Goal: Task Accomplishment & Management: Use online tool/utility

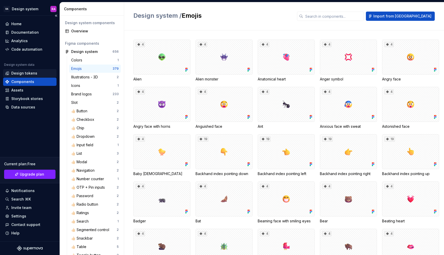
click at [29, 73] on div "Design tokens" at bounding box center [24, 73] width 26 height 5
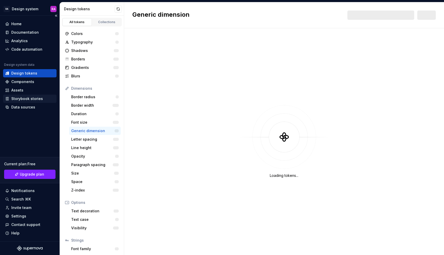
click at [33, 99] on div "Storybook stories" at bounding box center [27, 98] width 32 height 5
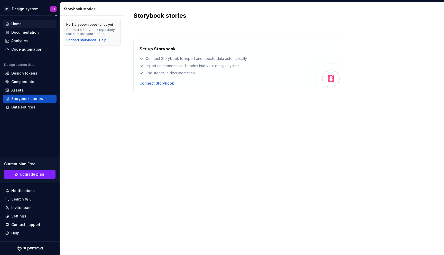
click at [31, 23] on div "Home" at bounding box center [29, 23] width 49 height 5
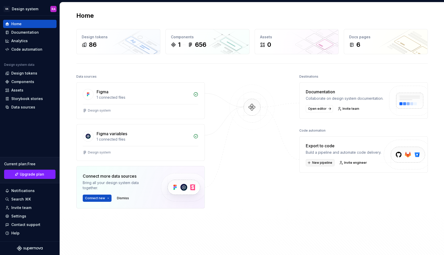
click at [320, 165] on span "New pipeline" at bounding box center [322, 163] width 20 height 4
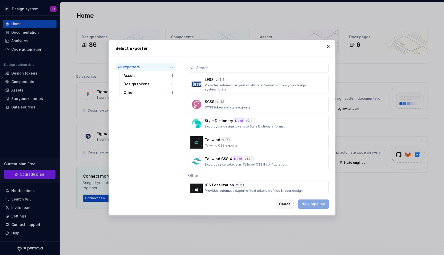
scroll to position [285, 0]
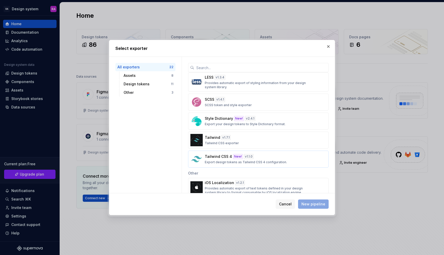
click at [290, 160] on div "Tailwind CSS 4 New! v 1.1.0 Export design tokens as Tailwind CSS 4 configuratio…" at bounding box center [257, 159] width 104 height 10
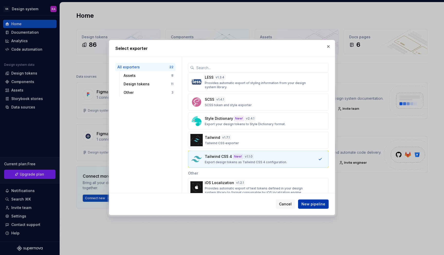
click at [313, 205] on span "New pipeline" at bounding box center [314, 204] width 24 height 5
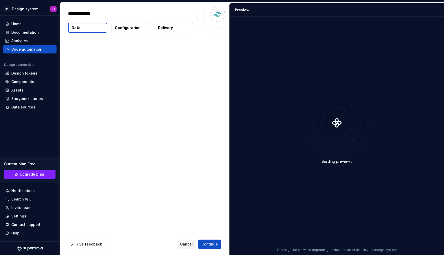
type textarea "*"
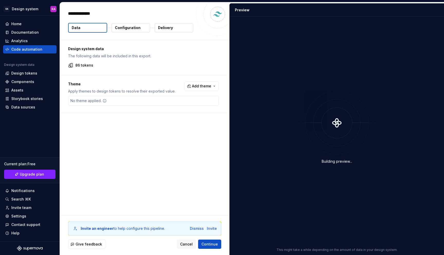
click at [168, 31] on button "Delivery" at bounding box center [174, 27] width 39 height 9
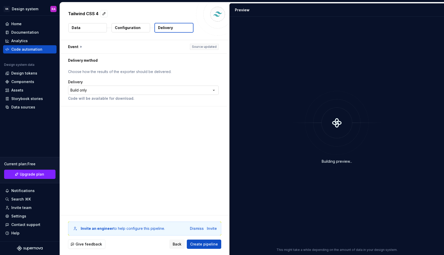
click at [171, 89] on html "**********" at bounding box center [222, 127] width 444 height 255
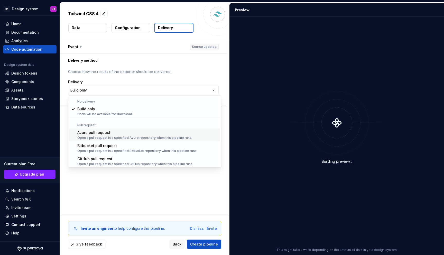
scroll to position [14, 0]
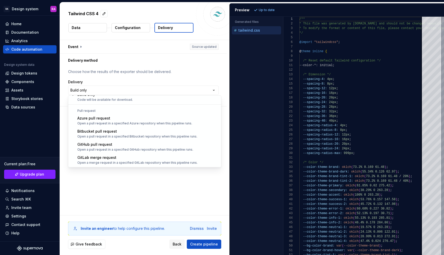
select select "******"
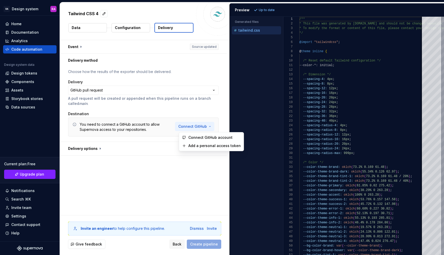
click at [191, 124] on html "**********" at bounding box center [222, 127] width 444 height 255
click at [193, 138] on span "Connect GitHub account" at bounding box center [214, 137] width 52 height 5
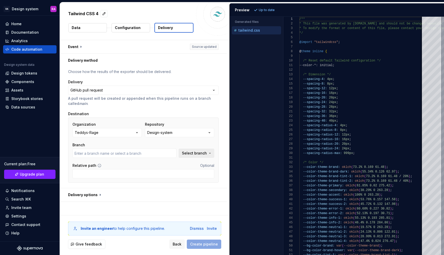
click at [193, 153] on span "Select branch" at bounding box center [194, 153] width 25 height 5
click at [168, 151] on input "text" at bounding box center [125, 153] width 104 height 9
click at [200, 150] on button "Select branch" at bounding box center [197, 153] width 36 height 9
click at [200, 161] on button "Fetch latest" at bounding box center [202, 163] width 26 height 7
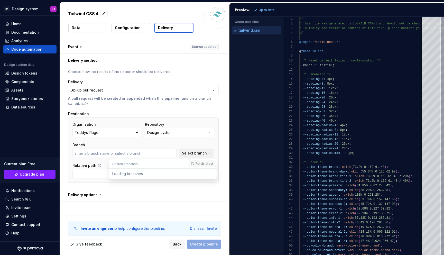
type input "main"
click at [182, 171] on div "main" at bounding box center [166, 173] width 95 height 5
click at [93, 196] on button "button" at bounding box center [143, 194] width 167 height 13
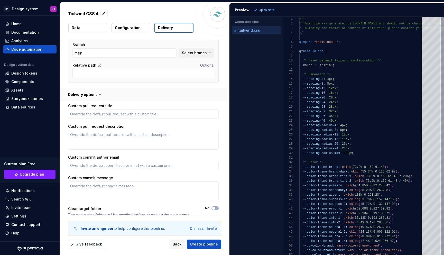
scroll to position [108, 0]
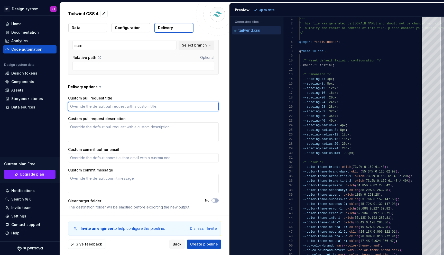
click at [93, 105] on textarea "Custom pull request title" at bounding box center [143, 106] width 151 height 9
type textarea "*"
type textarea "D"
type textarea "*"
type textarea "De"
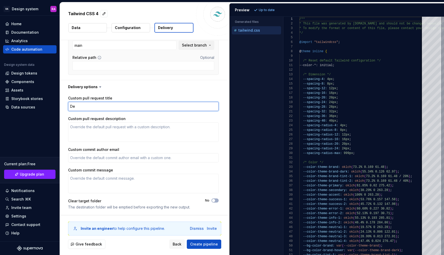
type textarea "*"
type textarea "Des"
type textarea "*"
type textarea "Desi"
type textarea "*"
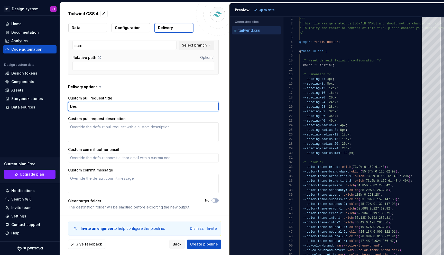
type textarea "Desig"
type textarea "*"
type textarea "Desi"
type textarea "*"
type textarea "Des"
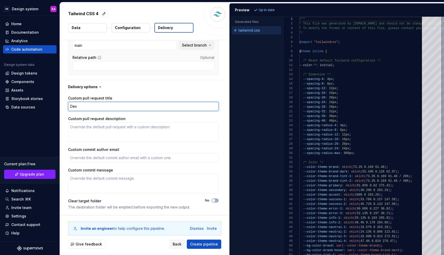
type textarea "*"
type textarea "De"
type textarea "*"
type textarea "D"
type textarea "*"
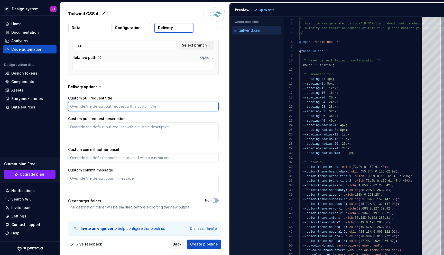
type textarea "*"
type textarea "T"
type textarea "*"
type textarea "To"
type textarea "*"
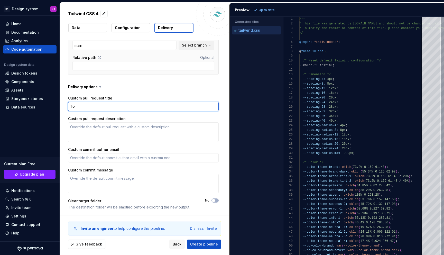
type textarea "Tok"
type textarea "*"
type textarea "Toke"
type textarea "*"
type textarea "Token"
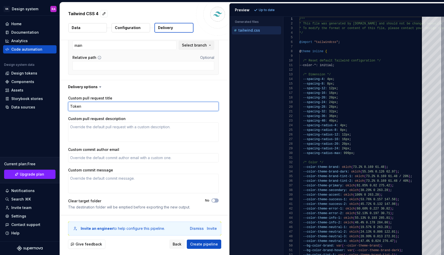
type textarea "*"
type textarea "Token"
type textarea "*"
type textarea "Tokens"
type textarea "*"
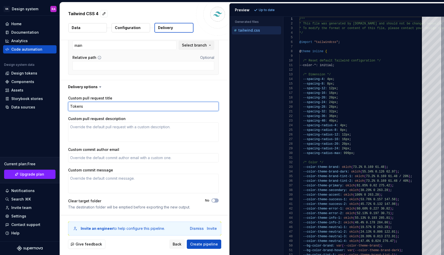
type textarea "Tokens"
type textarea "*"
type textarea "Tokens to"
type textarea "*"
type textarea "Tokens to"
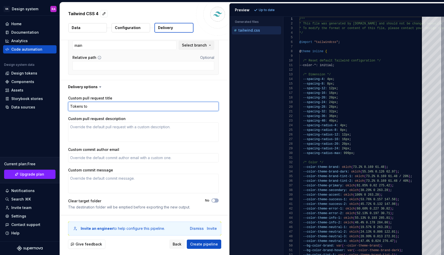
type textarea "*"
type textarea "Tokens to g"
type textarea "*"
type textarea "Tokens to gi"
type textarea "*"
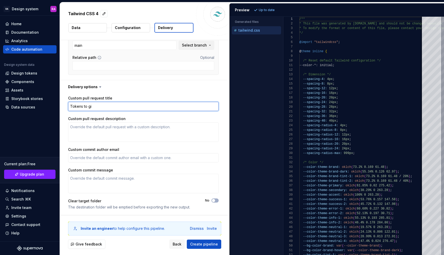
type textarea "Tokens to git"
type textarea "*"
type textarea "Tokens to gith"
type textarea "*"
type textarea "Tokens to githu"
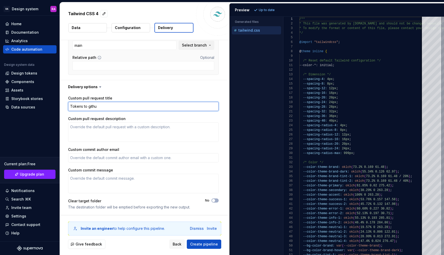
type textarea "*"
type textarea "Tokens to github"
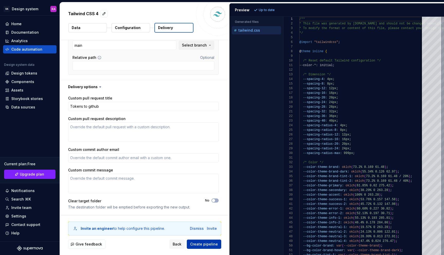
click at [196, 244] on span "Create pipeline" at bounding box center [204, 244] width 28 height 5
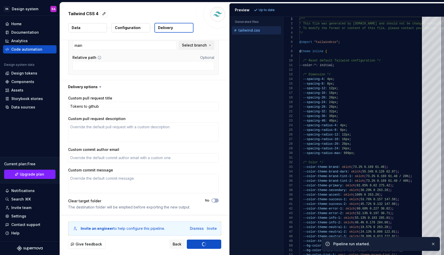
type textarea "*"
